Goal: Check status: Check status

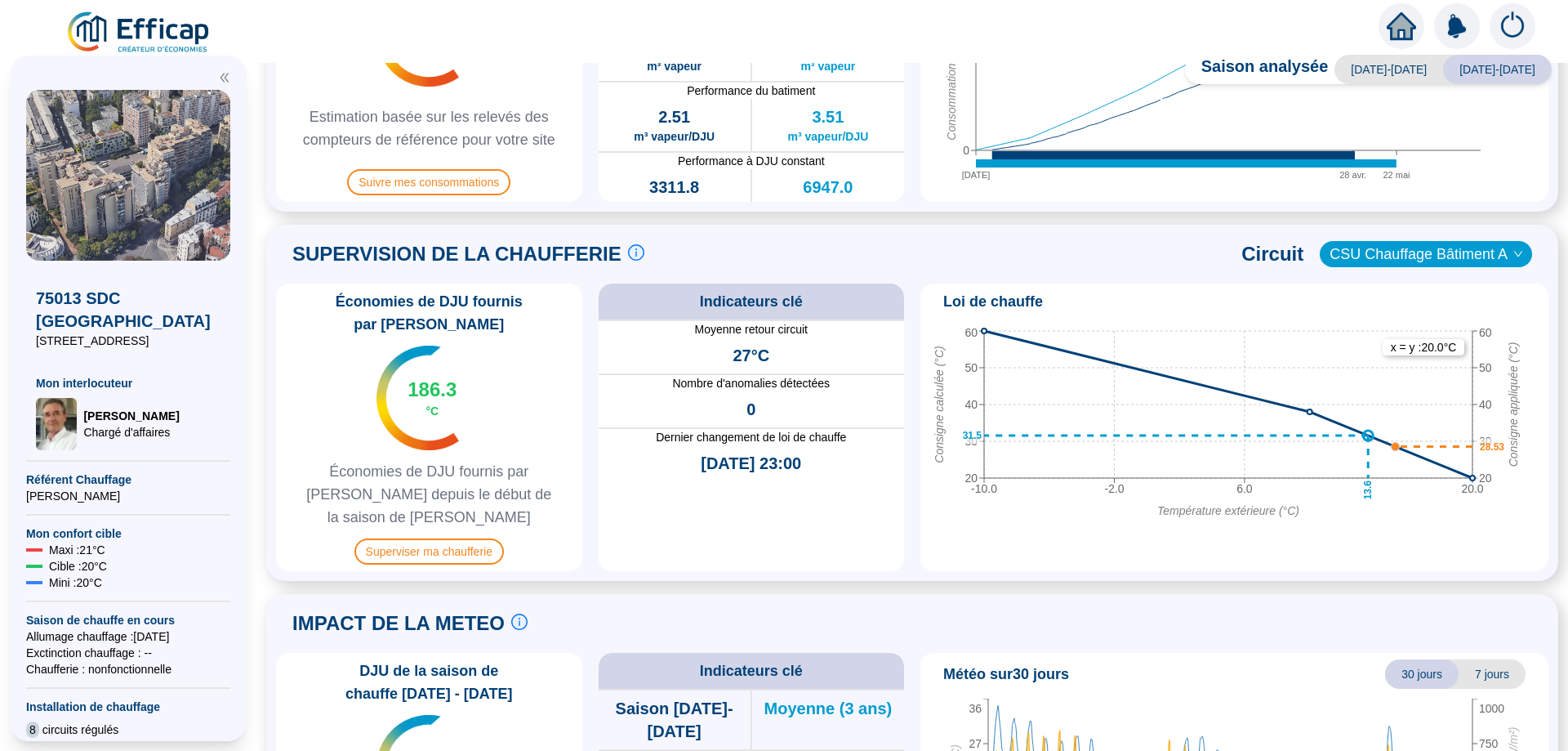
scroll to position [774, 0]
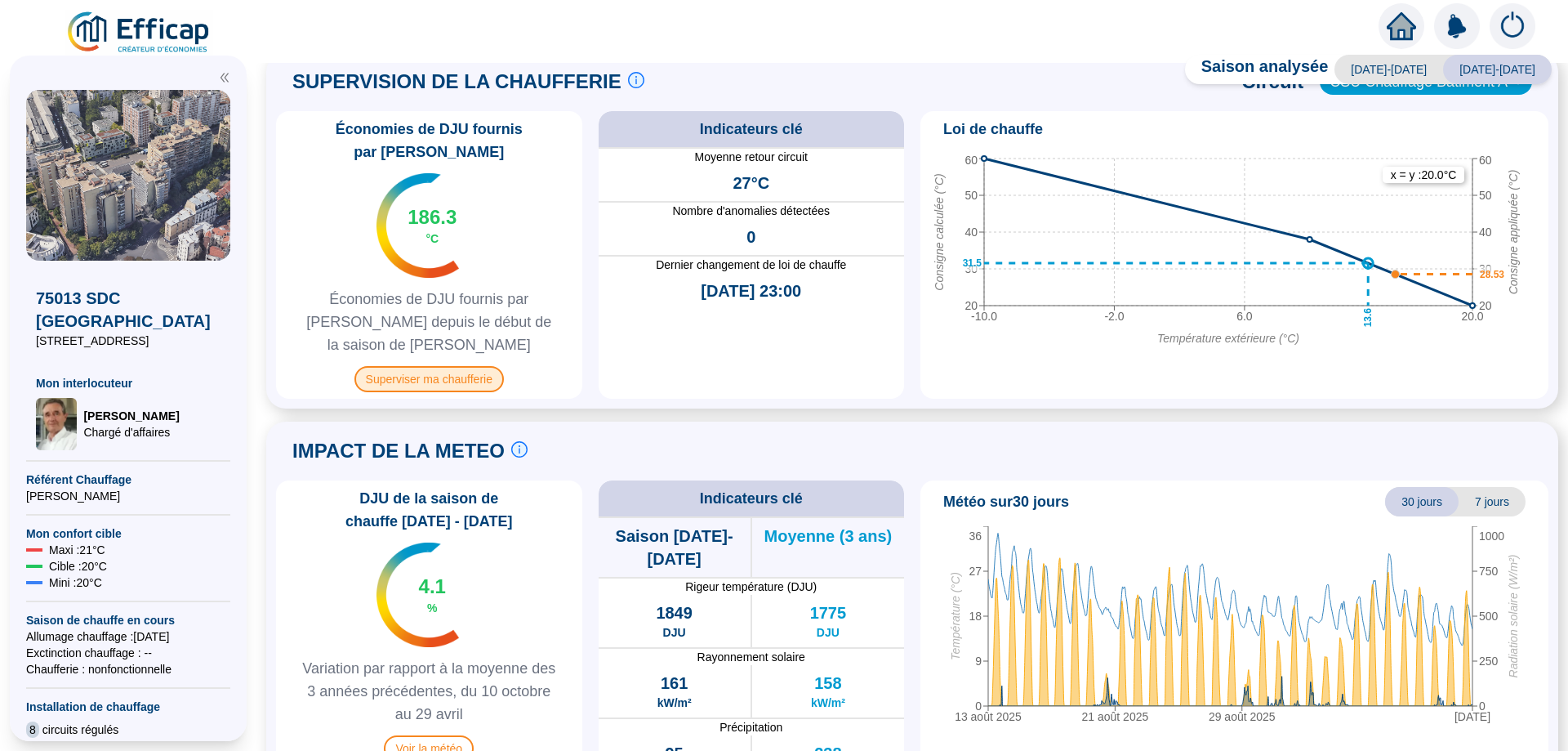
click at [450, 366] on span "Superviser ma chaufferie" at bounding box center [429, 379] width 150 height 26
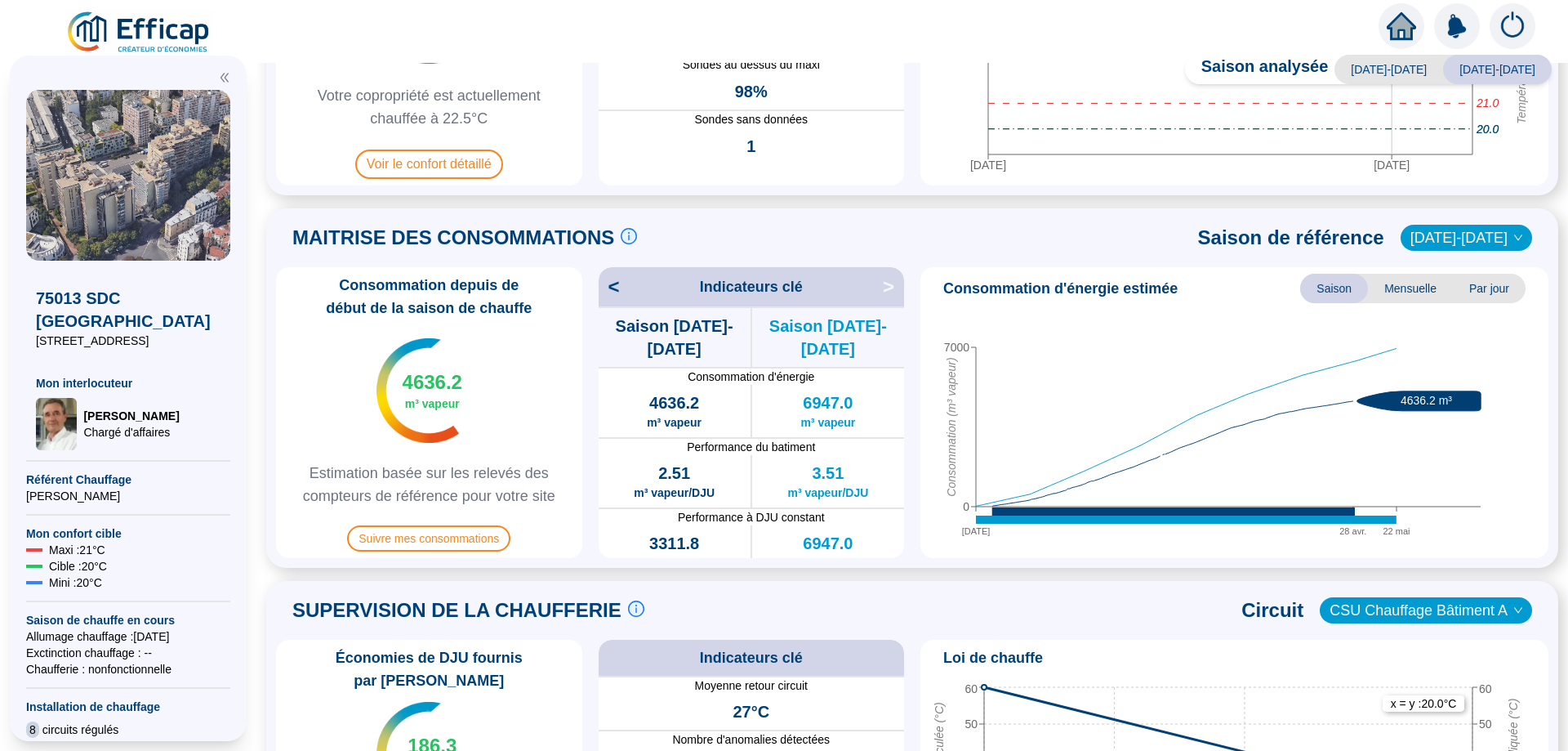
click at [221, 73] on icon "double-left" at bounding box center [224, 78] width 12 height 12
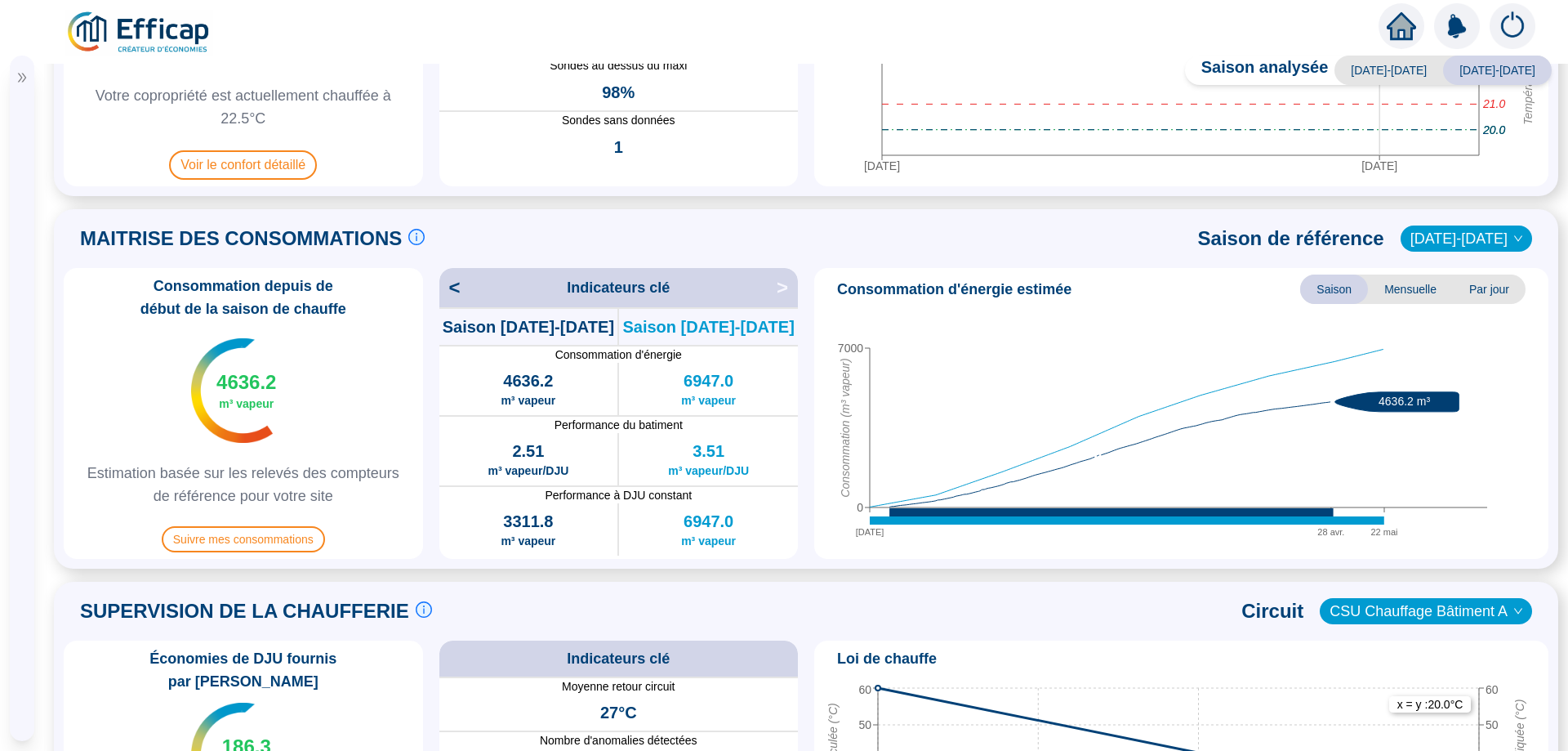
click at [20, 82] on icon "double-right" at bounding box center [22, 78] width 12 height 12
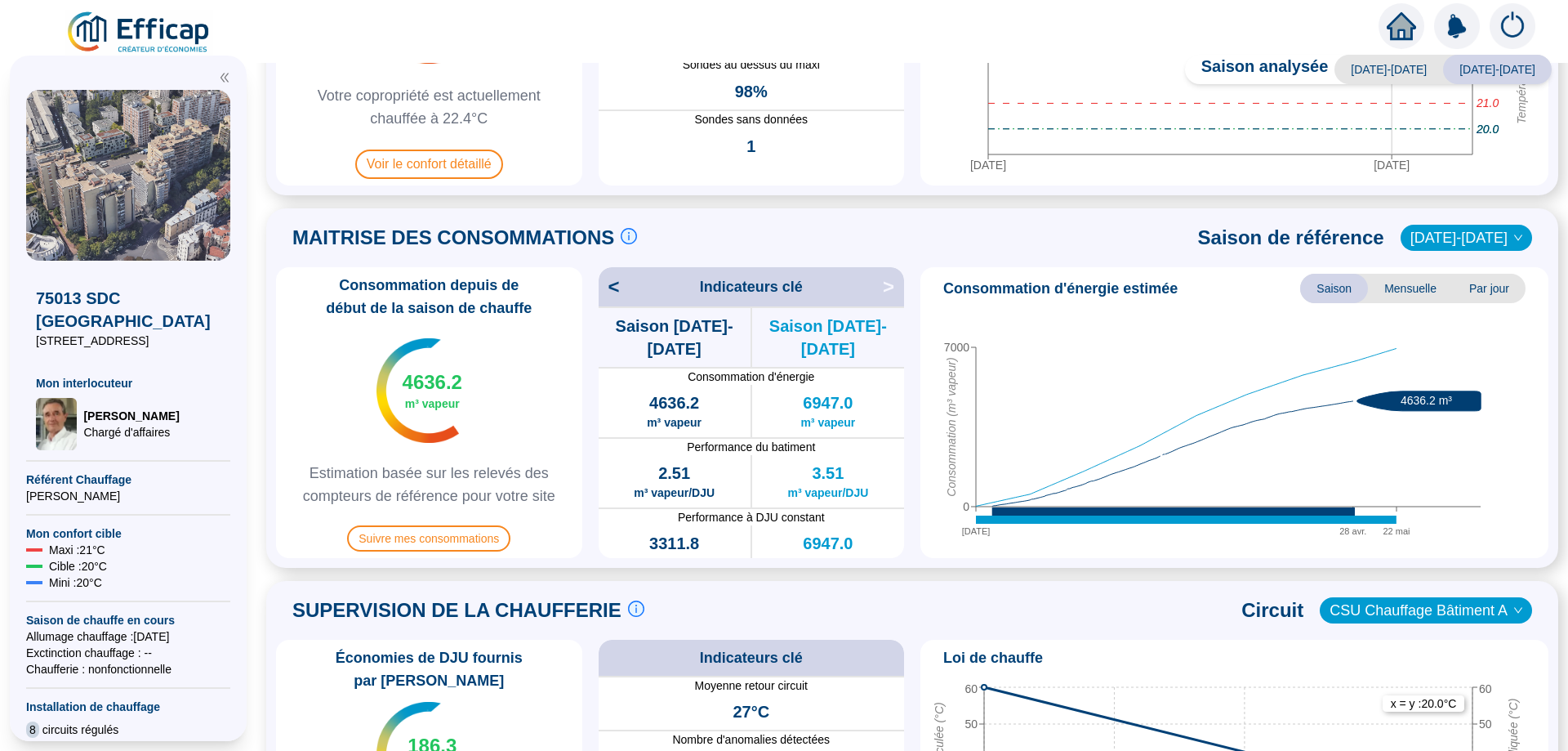
click at [139, 22] on img at bounding box center [139, 32] width 148 height 46
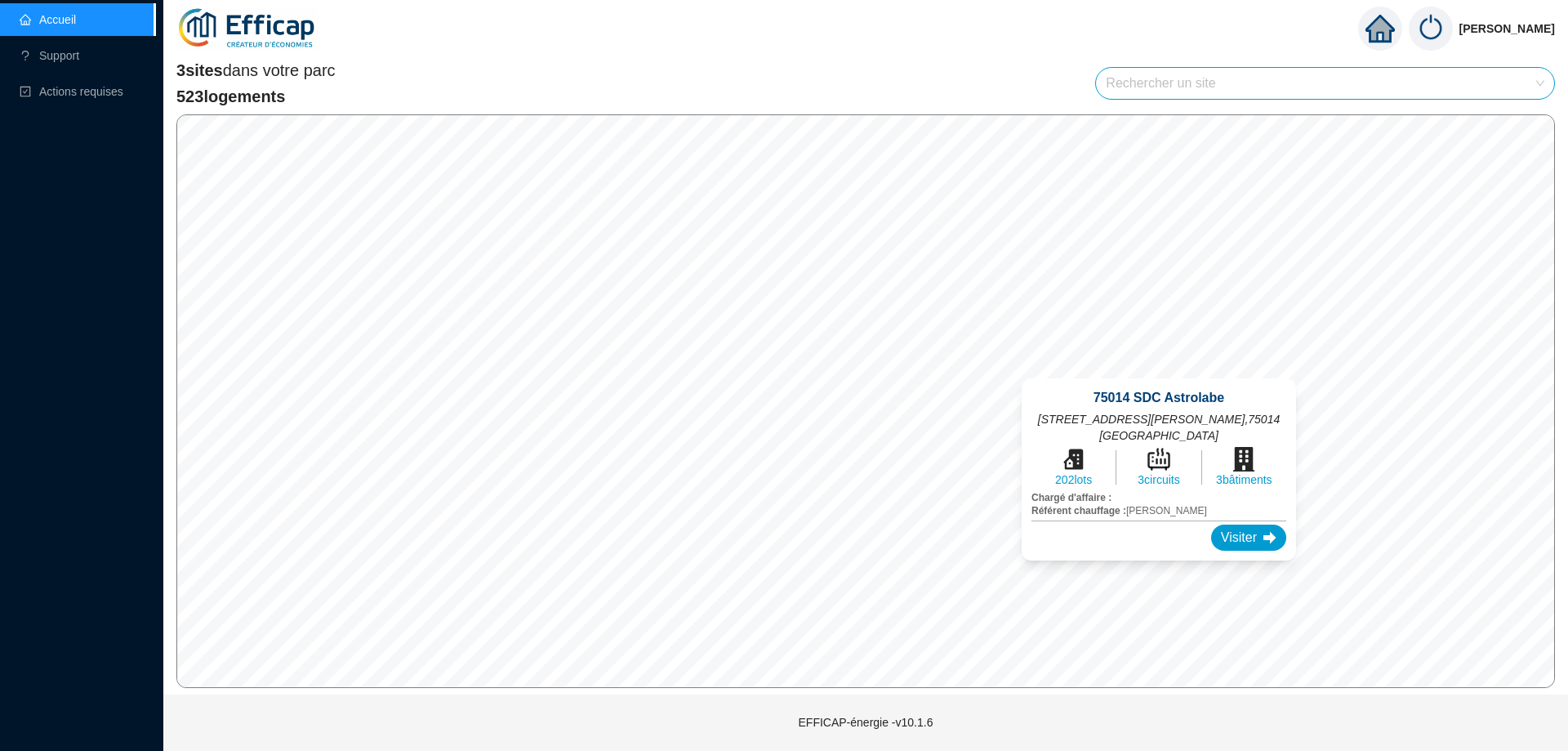
click at [1162, 365] on div "75014 SDC Astrolabe [STREET_ADDRESS][PERSON_NAME] 202 lots 3 circuits 3 bâtimen…" at bounding box center [1159, 470] width 314 height 222
click at [1217, 528] on div "Visiter" at bounding box center [1248, 537] width 75 height 26
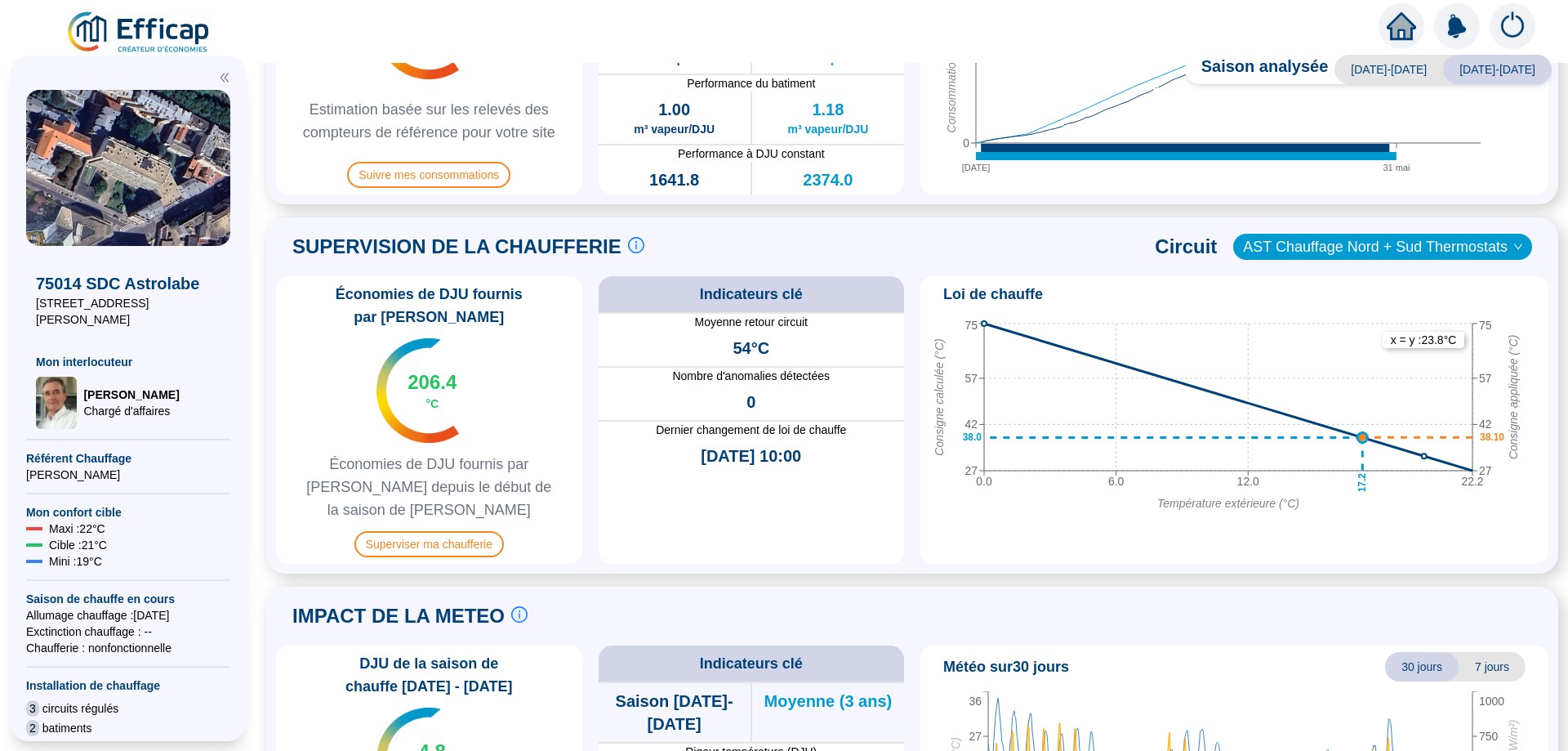
scroll to position [774, 0]
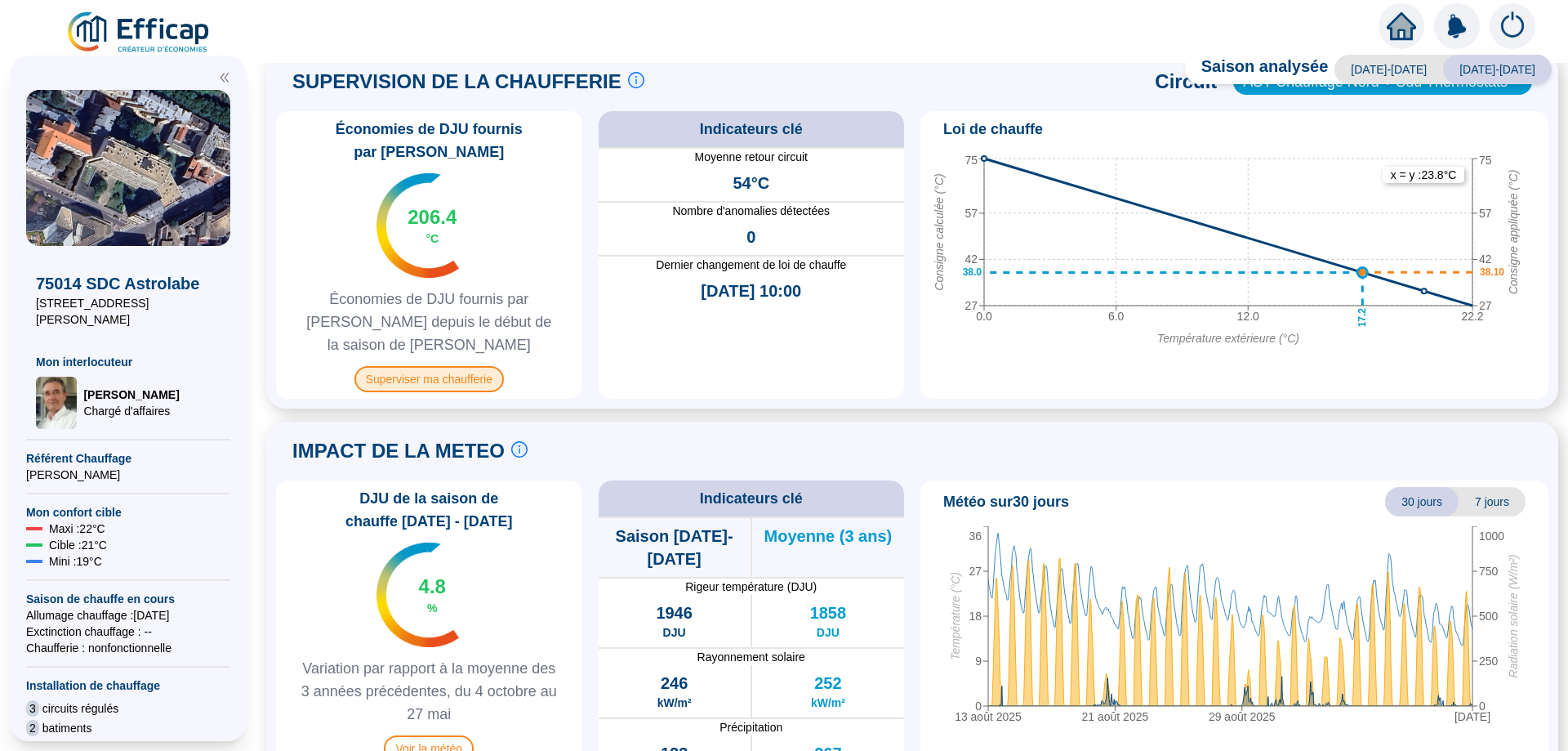
click at [426, 366] on span "Superviser ma chaufferie" at bounding box center [429, 379] width 150 height 26
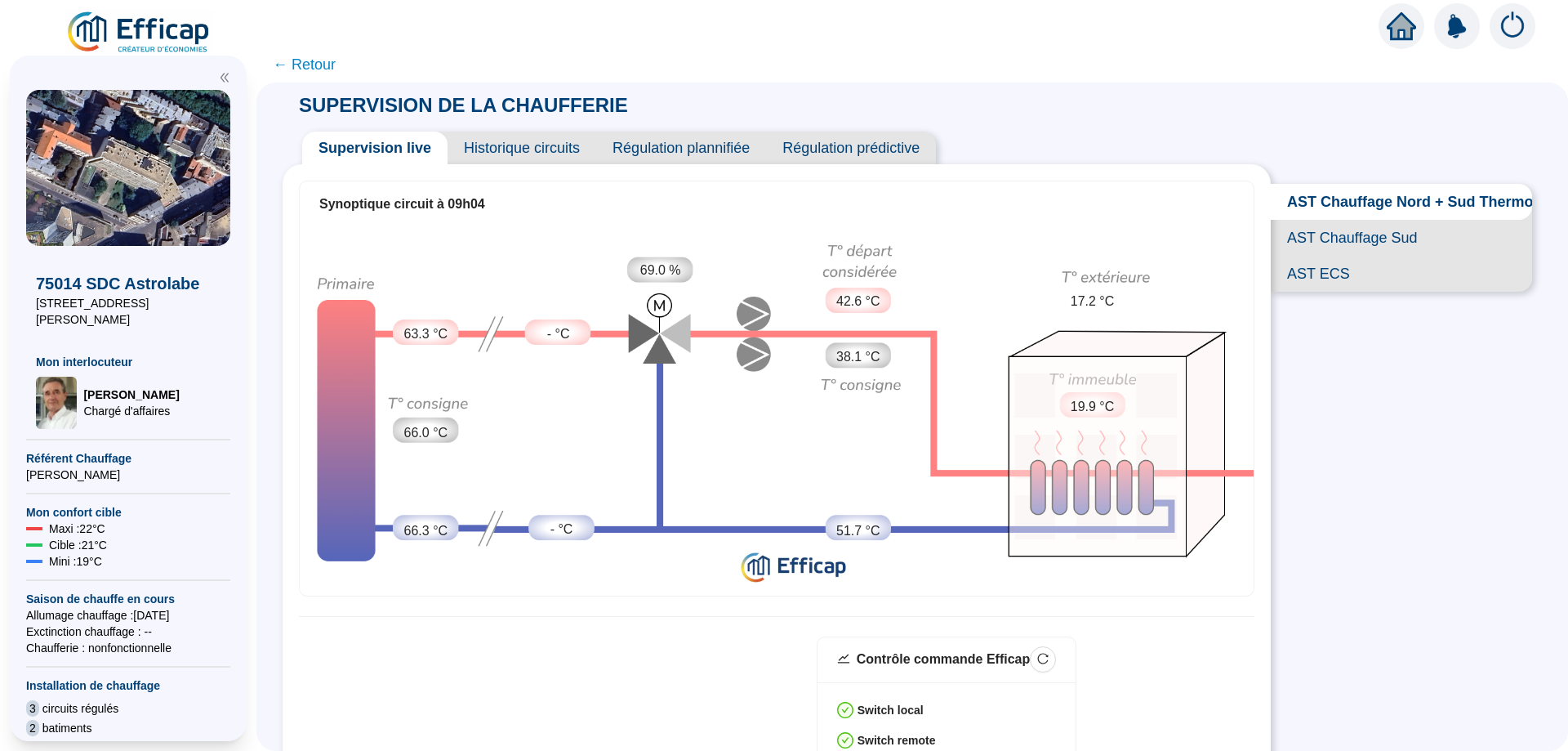
click at [575, 150] on span "Historique circuits" at bounding box center [522, 148] width 149 height 32
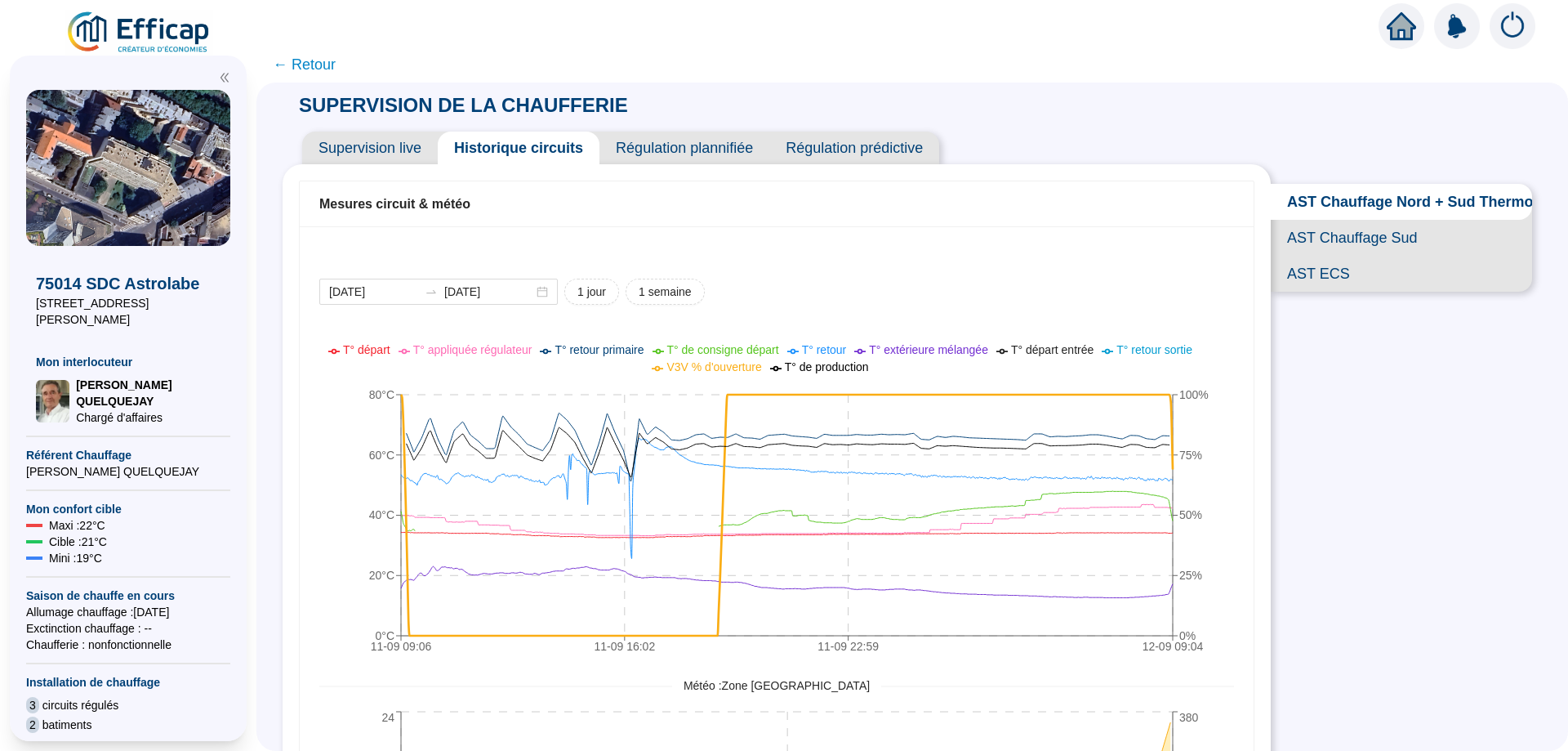
click at [125, 24] on img at bounding box center [139, 32] width 148 height 46
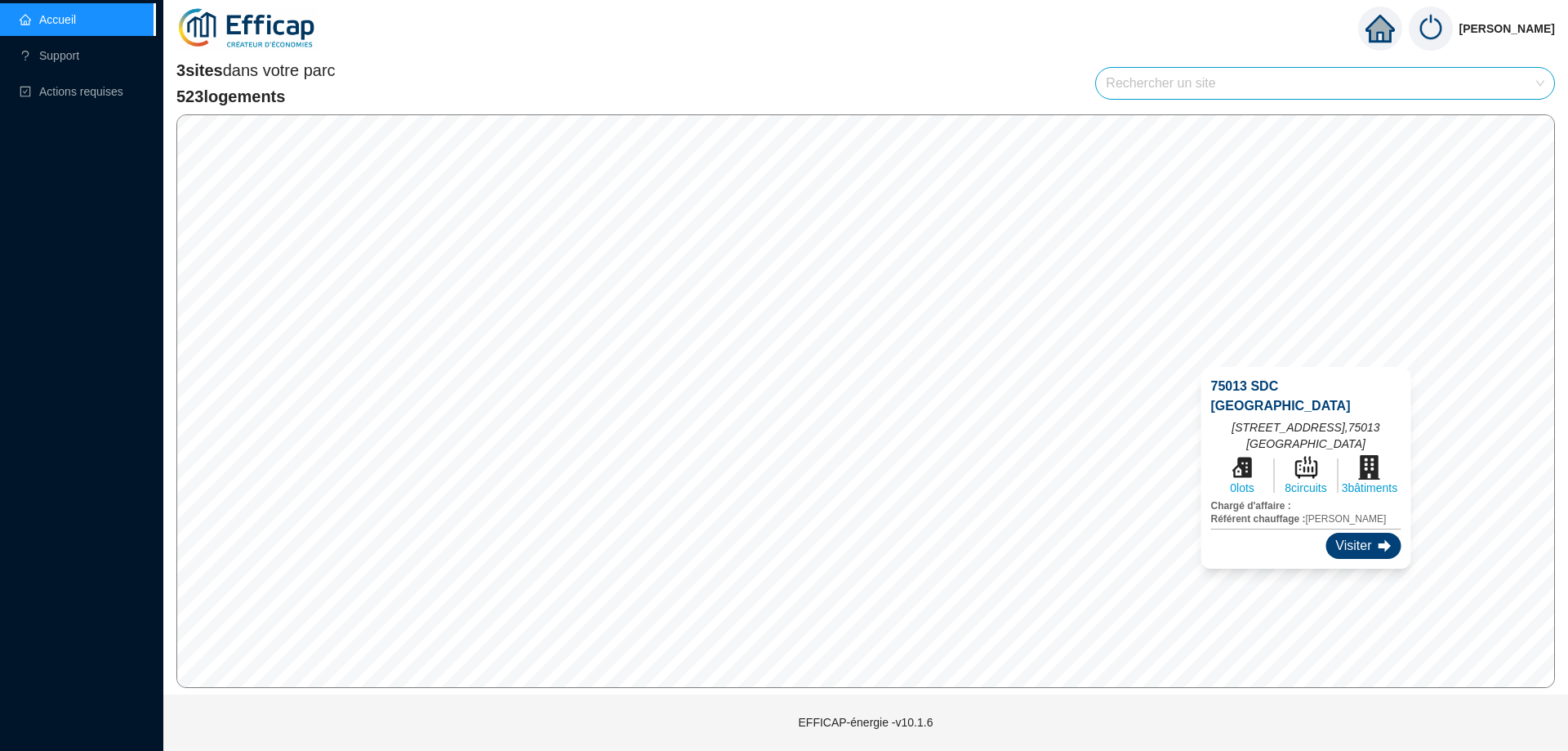
click at [1354, 538] on div "Visiter" at bounding box center [1363, 545] width 75 height 26
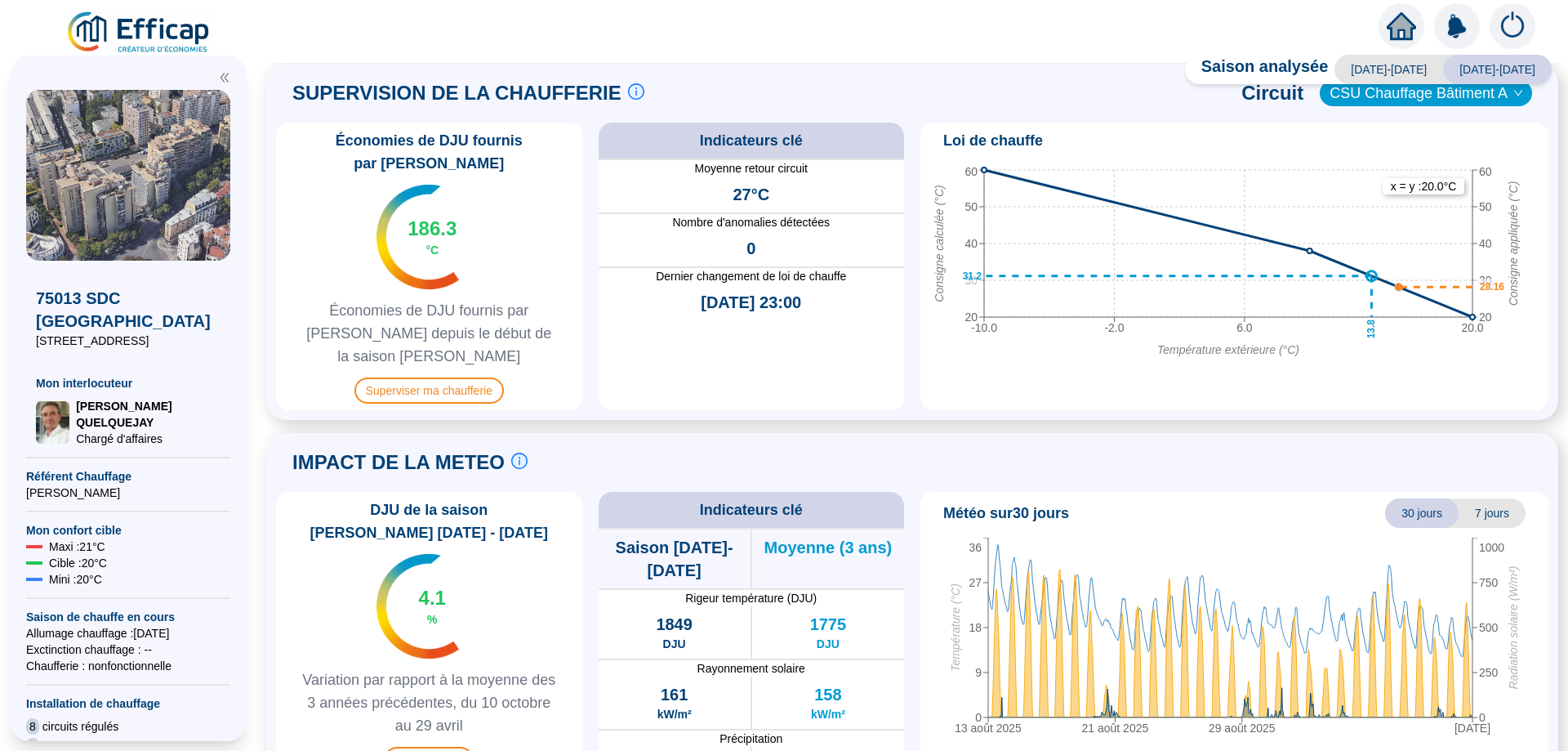
scroll to position [774, 0]
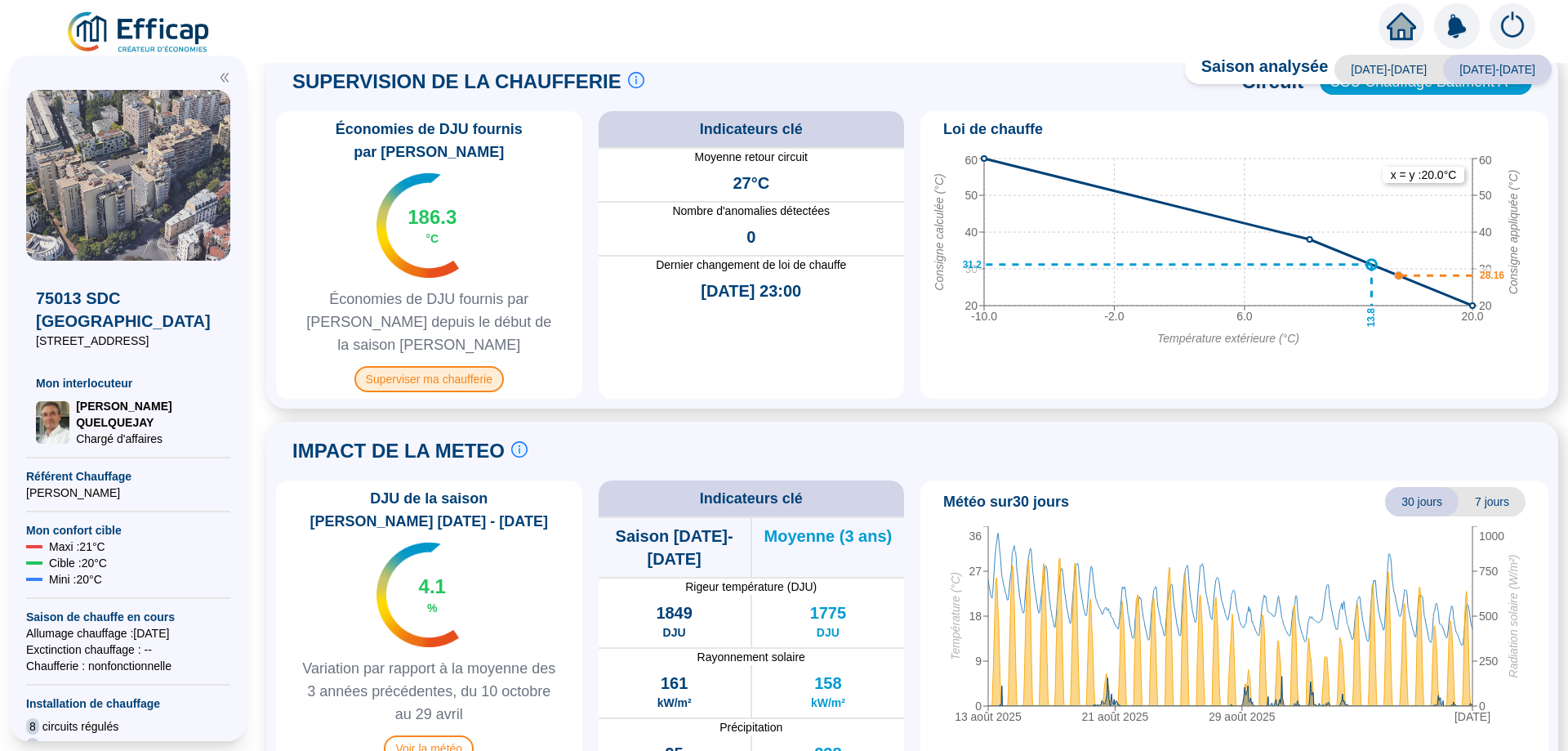
click at [423, 366] on span "Superviser ma chaufferie" at bounding box center [429, 379] width 150 height 26
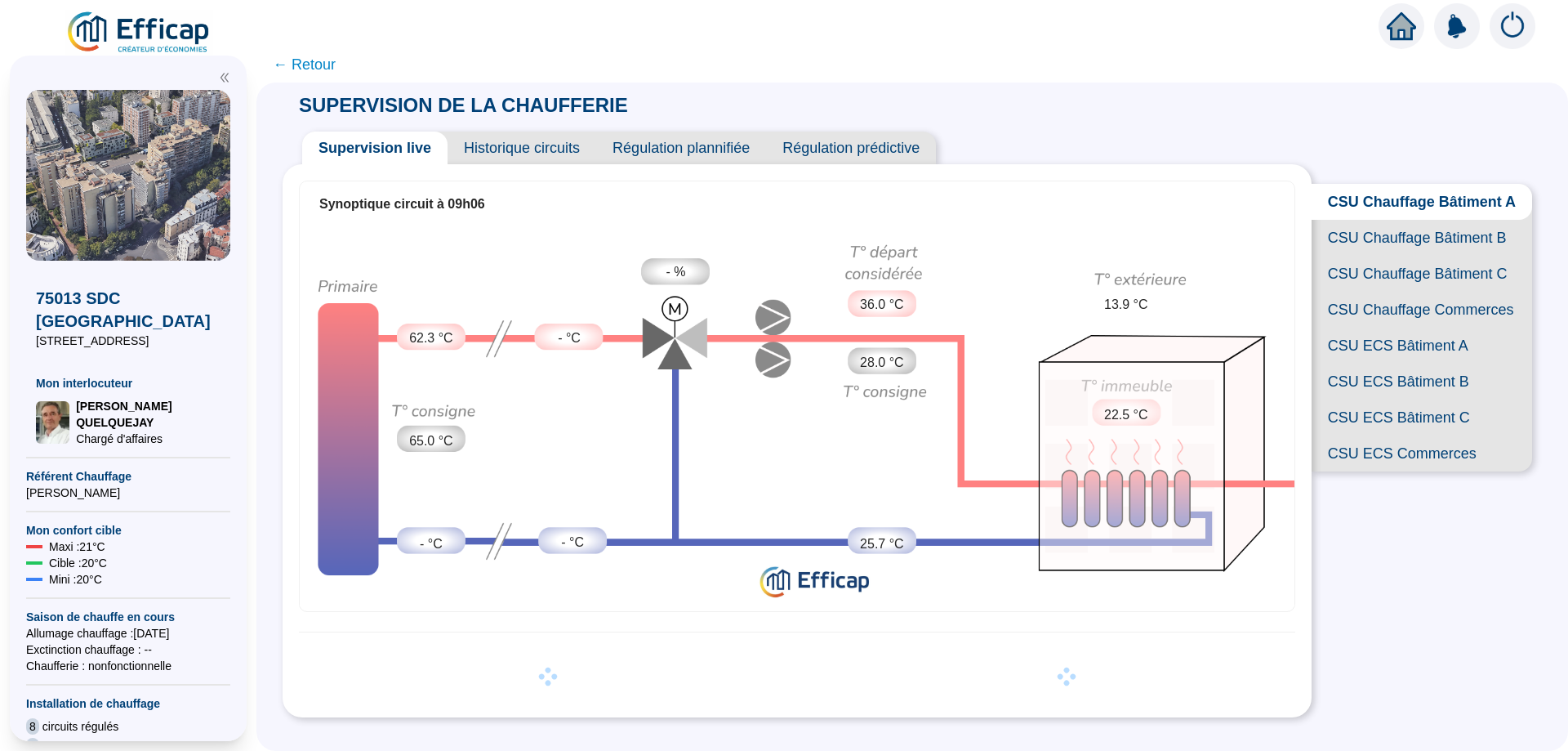
click at [542, 155] on span "Historique circuits" at bounding box center [522, 148] width 149 height 32
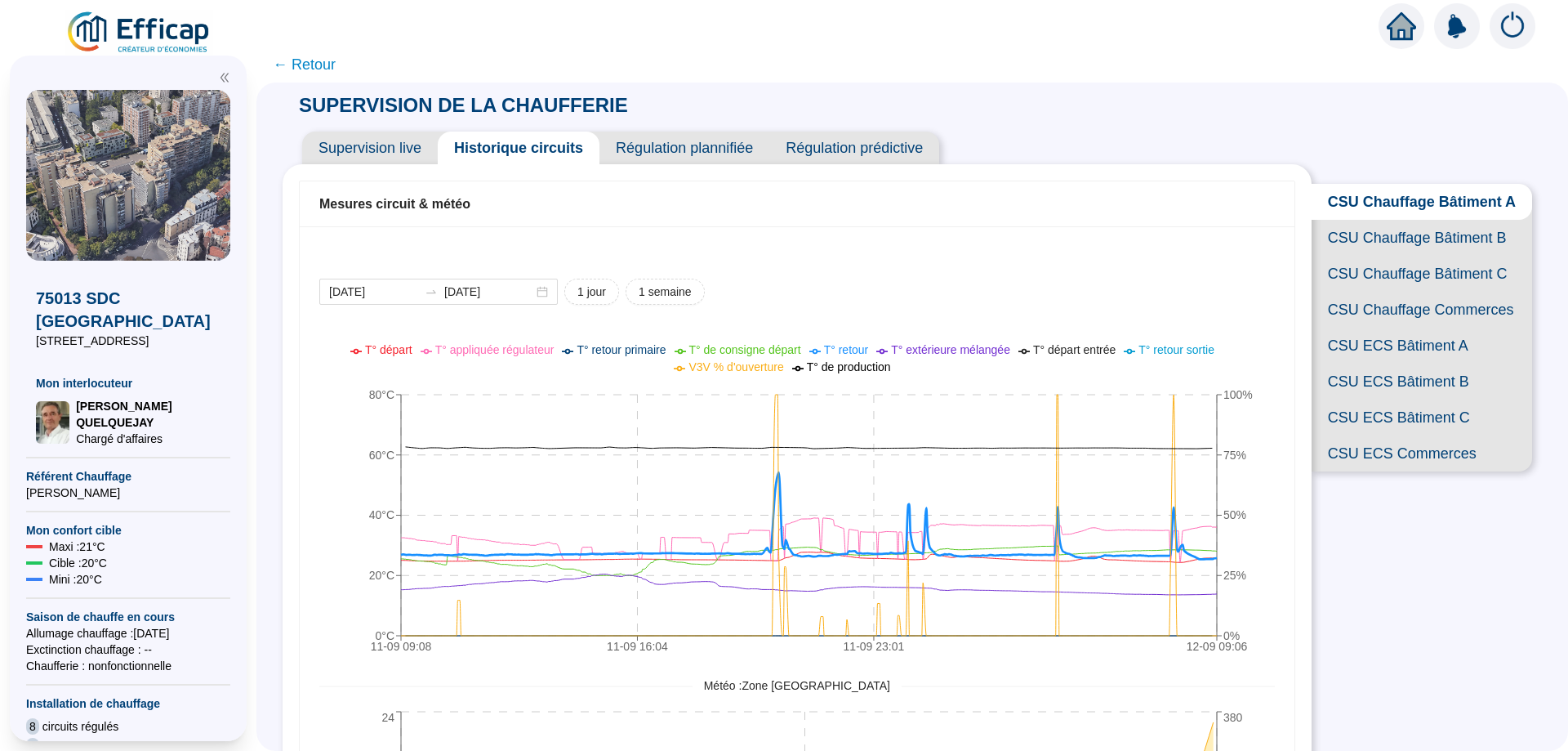
click at [127, 32] on img at bounding box center [139, 32] width 148 height 46
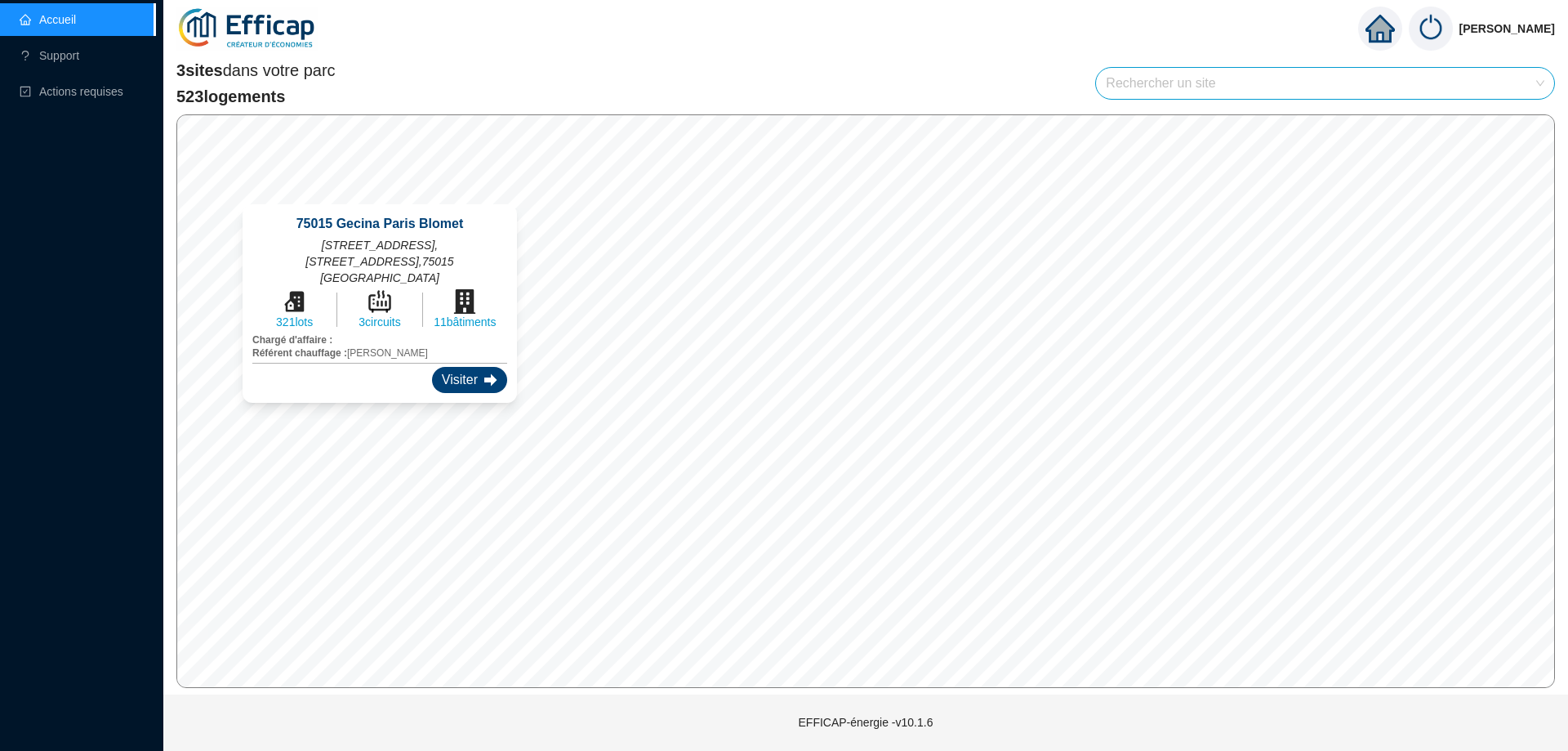
click at [475, 367] on div "Visiter" at bounding box center [469, 380] width 75 height 26
